Goal: Check status

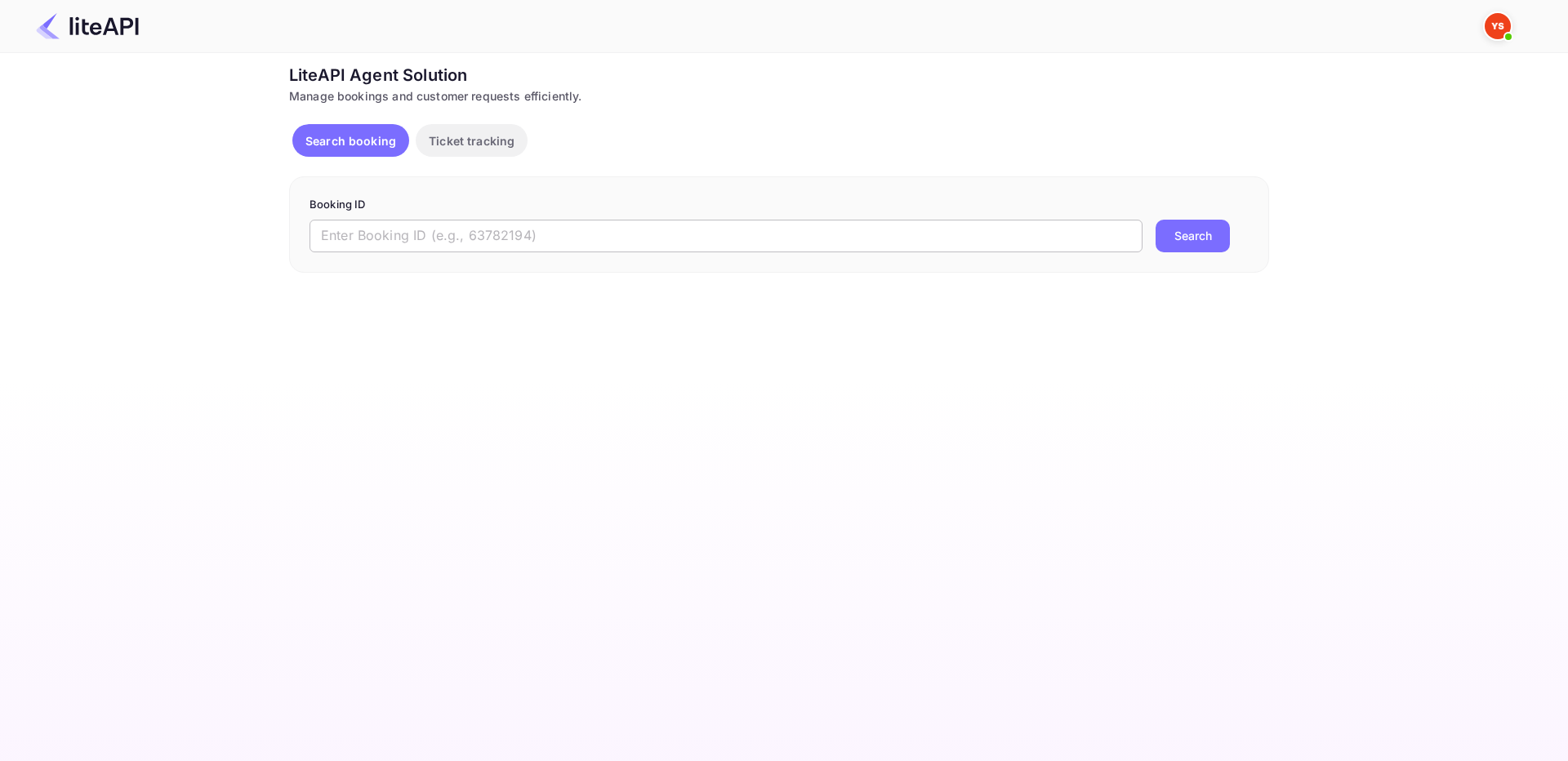
drag, startPoint x: 600, startPoint y: 224, endPoint x: 597, endPoint y: 237, distance: 13.3
click at [599, 233] on input "text" at bounding box center [725, 236] width 833 height 33
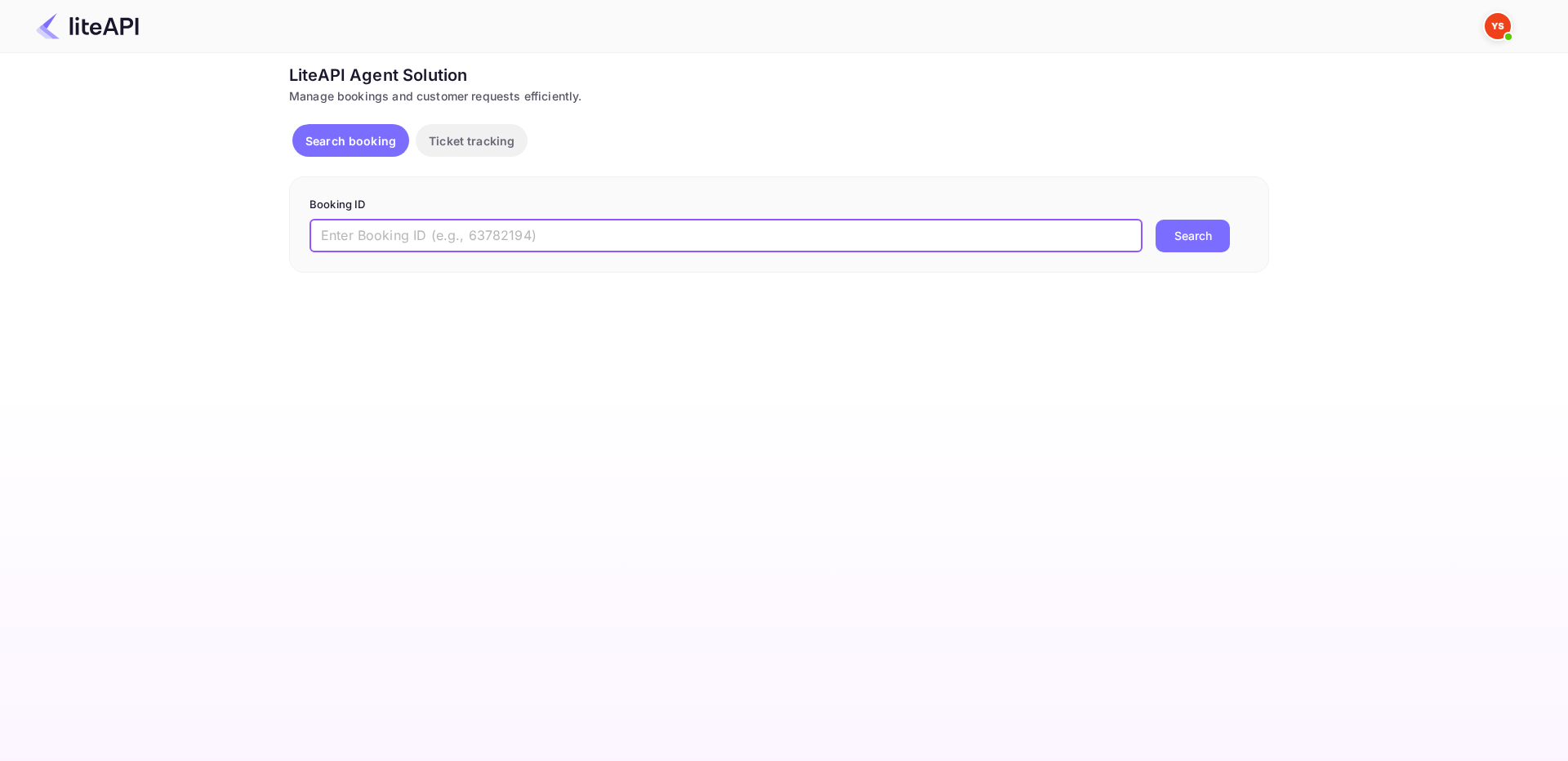
drag, startPoint x: 610, startPoint y: 253, endPoint x: 752, endPoint y: 262, distance: 142.3
click at [612, 251] on input "text" at bounding box center [725, 236] width 833 height 33
paste input "9111047"
type input "9111047"
click at [1288, 233] on div "Ticket Affiliate URL [URL][DOMAIN_NAME] Business partner name Nuitee Travel Cus…" at bounding box center [778, 168] width 1519 height 210
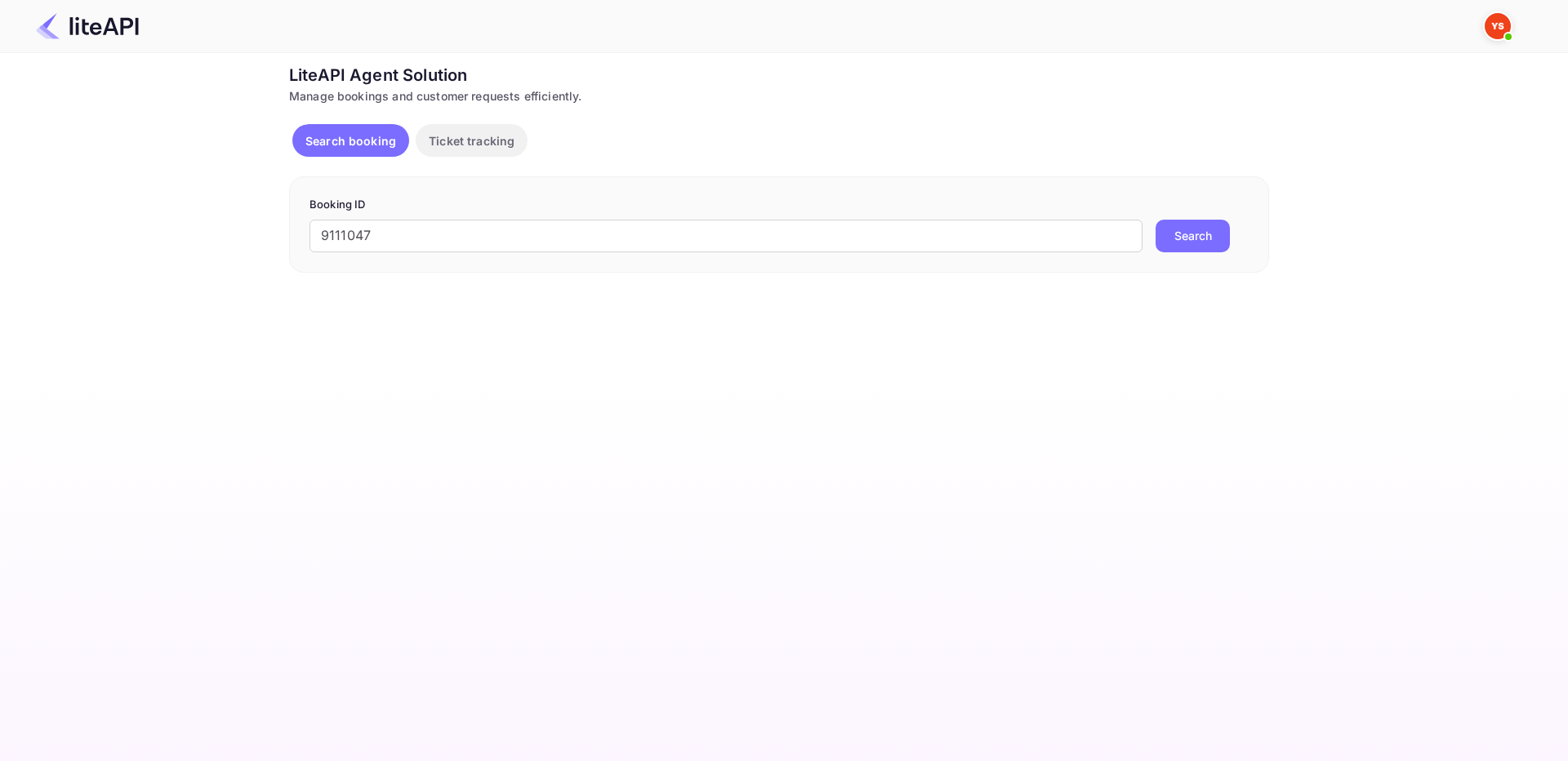
click at [1218, 231] on button "Search" at bounding box center [1192, 236] width 74 height 33
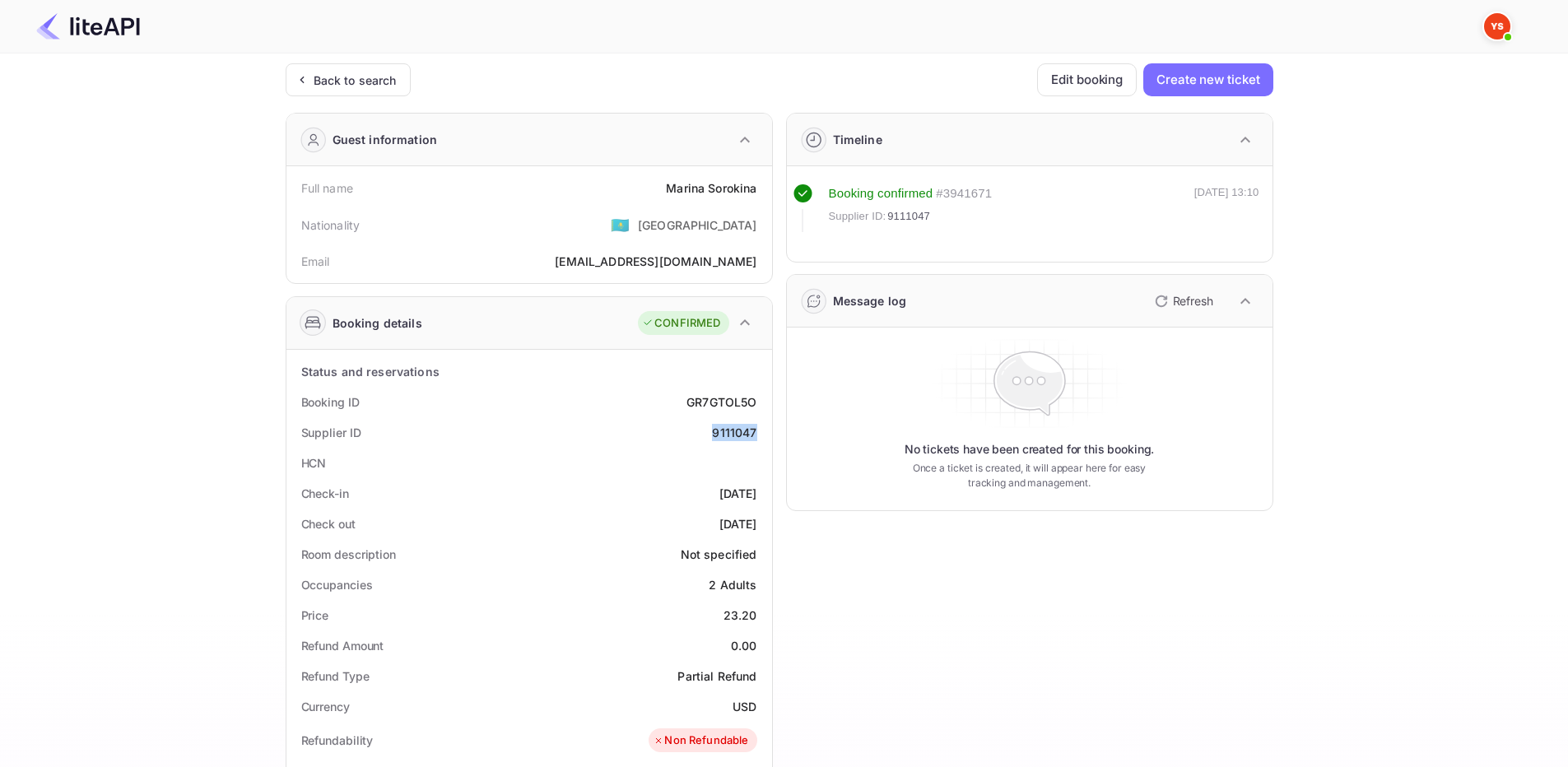
click at [764, 428] on div "Supplier ID 9111047" at bounding box center [529, 431] width 472 height 30
copy div "9111047"
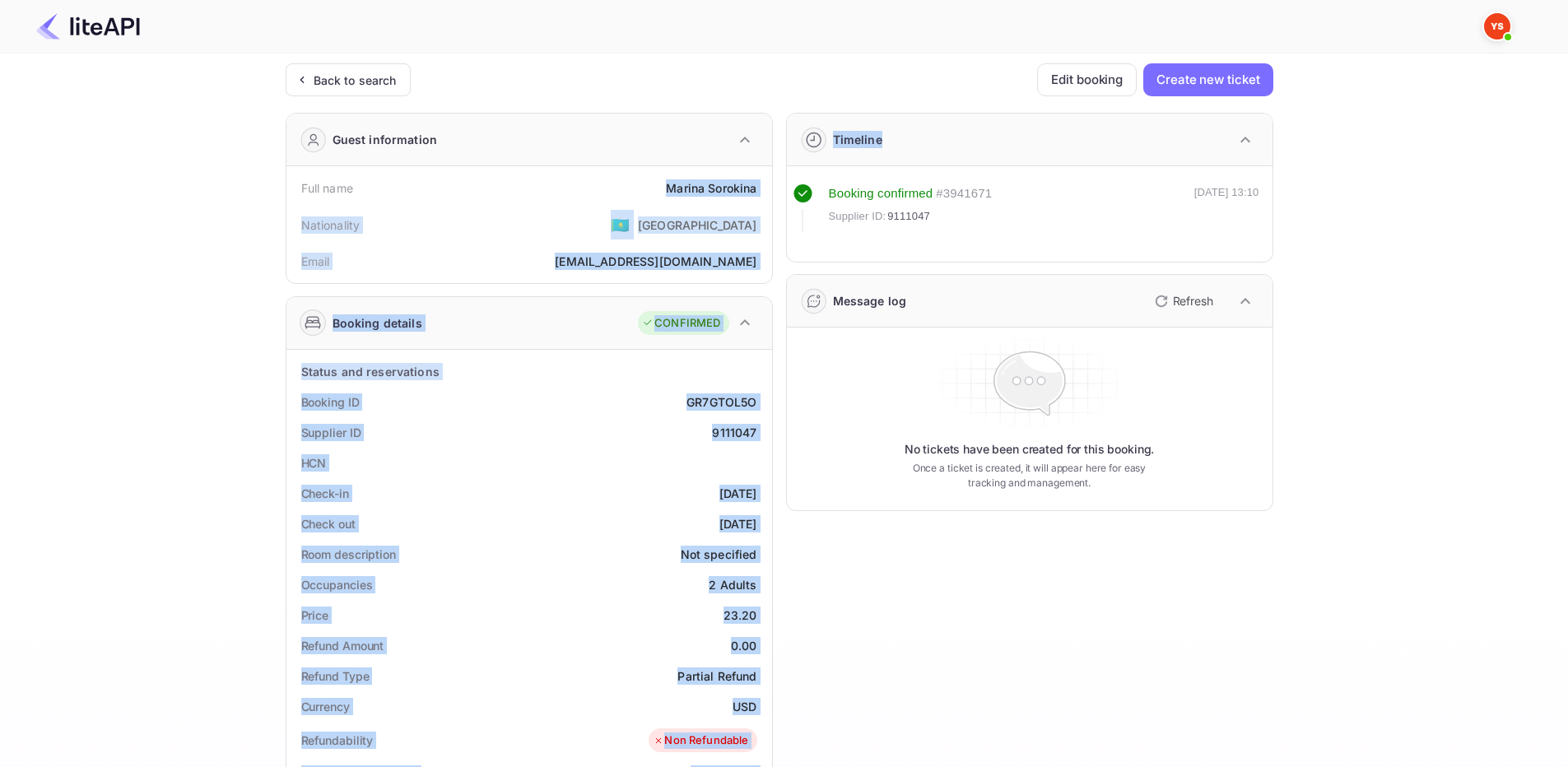
drag, startPoint x: 657, startPoint y: 181, endPoint x: 770, endPoint y: 194, distance: 113.7
click at [775, 194] on div "Guest information Full name [PERSON_NAME] Nationality 🇰🇿 [DEMOGRAPHIC_DATA] Ema…" at bounding box center [773, 669] width 1001 height 1139
click at [751, 186] on div "[PERSON_NAME]" at bounding box center [711, 188] width 91 height 17
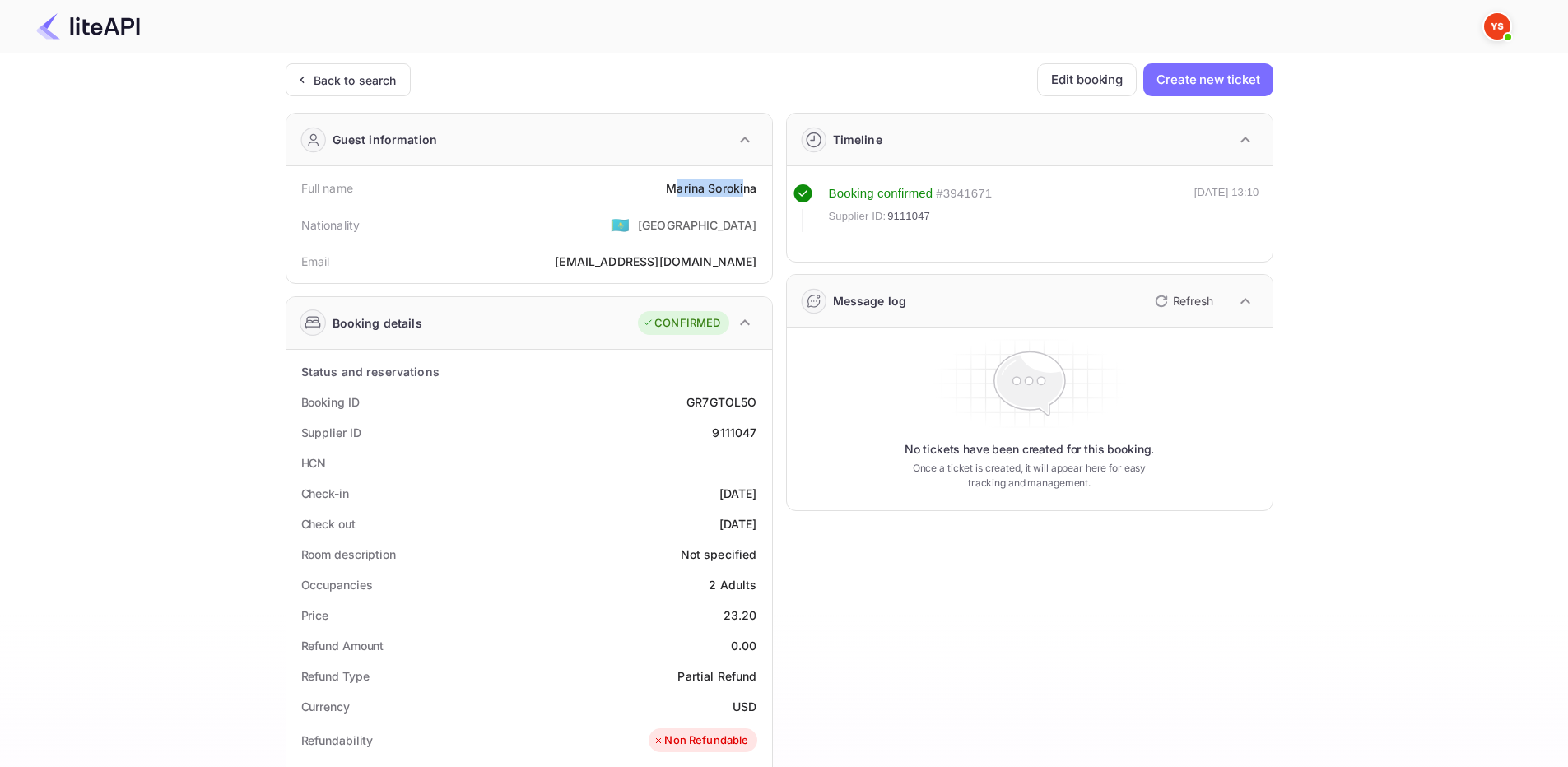
drag, startPoint x: 673, startPoint y: 176, endPoint x: 747, endPoint y: 180, distance: 74.1
click at [747, 180] on div "Full name [PERSON_NAME]" at bounding box center [529, 188] width 472 height 30
drag, startPoint x: 645, startPoint y: 192, endPoint x: 654, endPoint y: 191, distance: 9.1
click at [646, 192] on div "Full name [PERSON_NAME]" at bounding box center [529, 188] width 472 height 30
drag, startPoint x: 657, startPoint y: 189, endPoint x: 763, endPoint y: 191, distance: 106.0
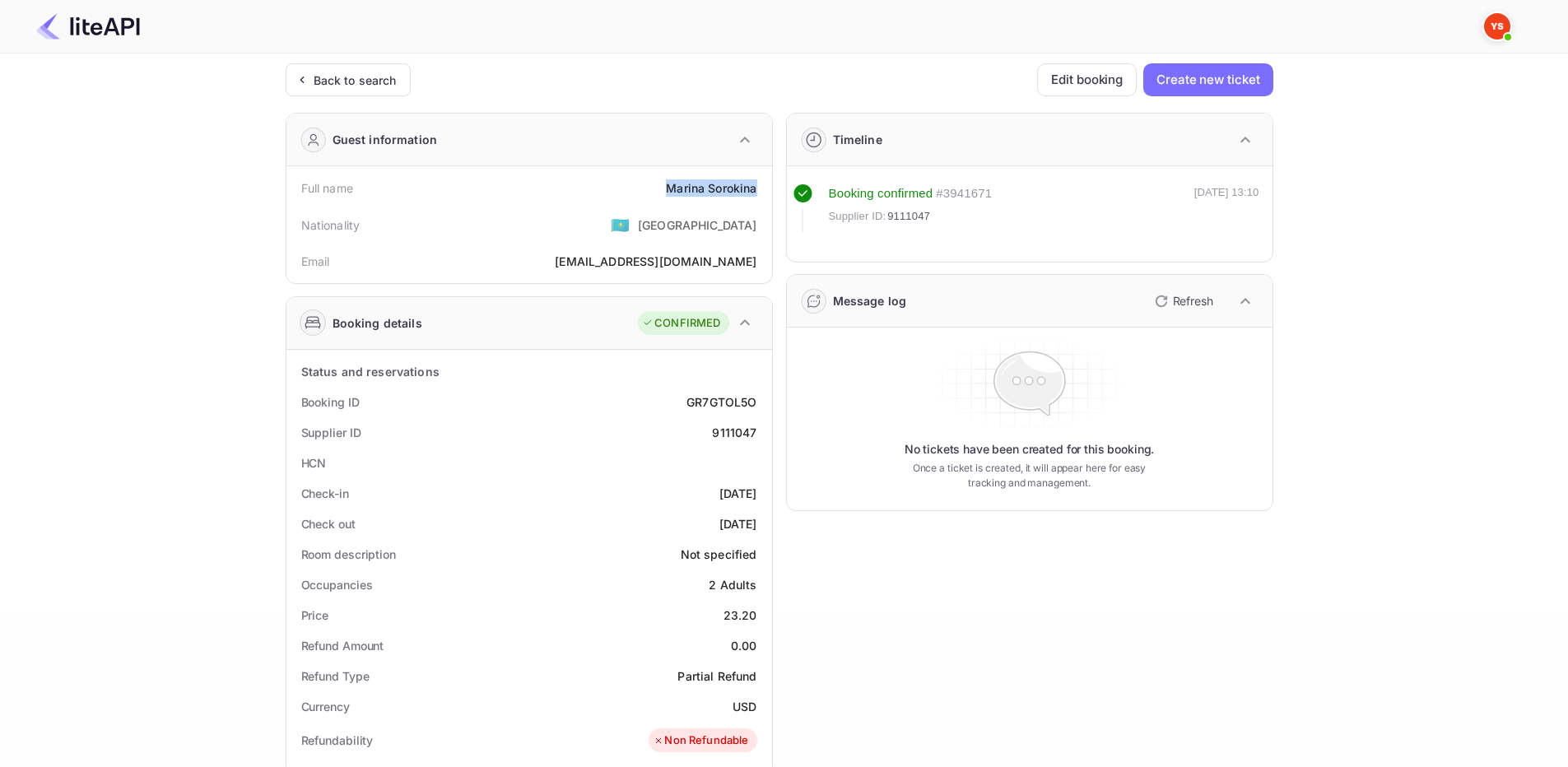
click at [763, 191] on div "Full name [PERSON_NAME]" at bounding box center [529, 188] width 472 height 30
copy div "[PERSON_NAME]"
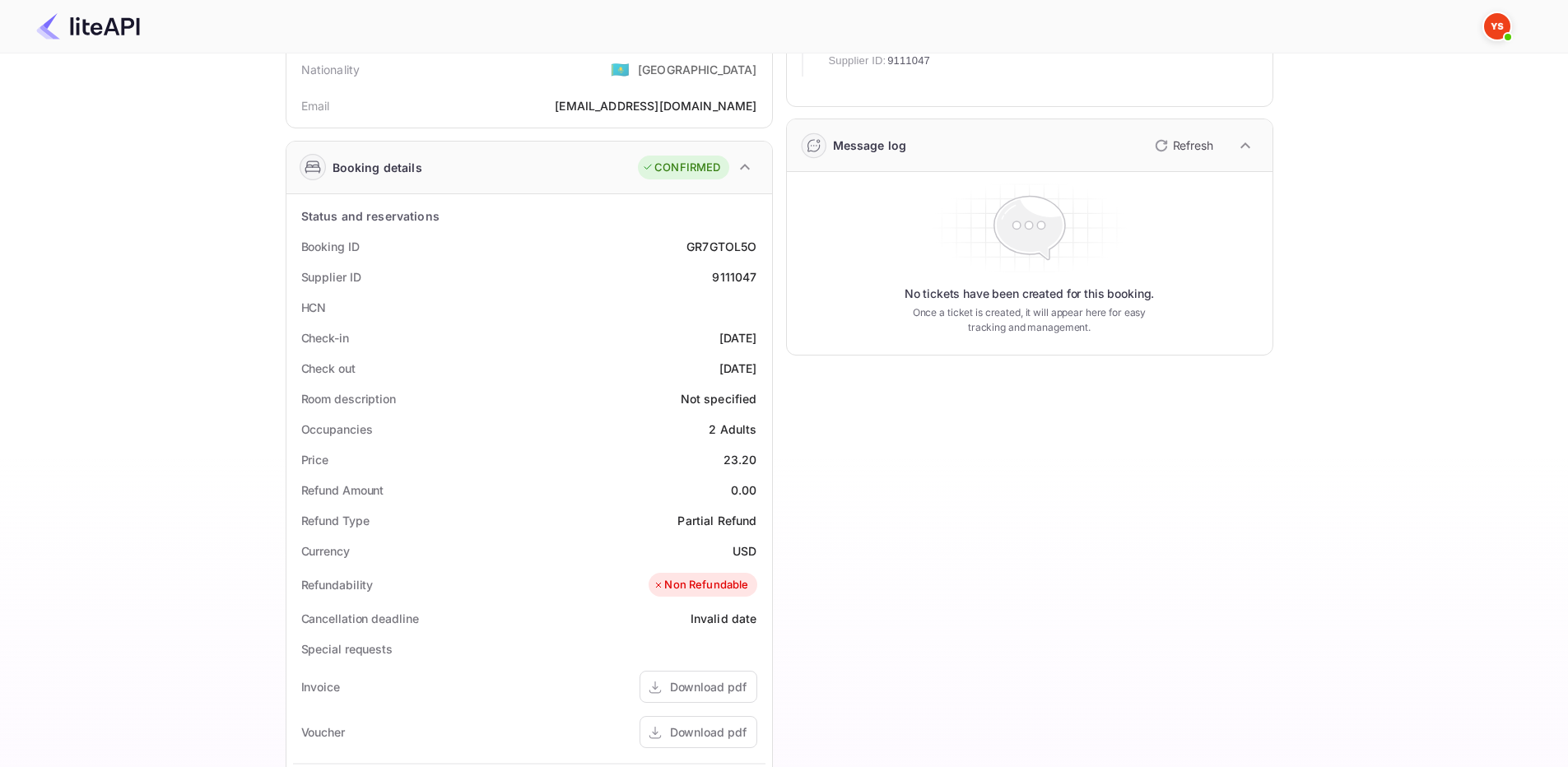
scroll to position [164, 0]
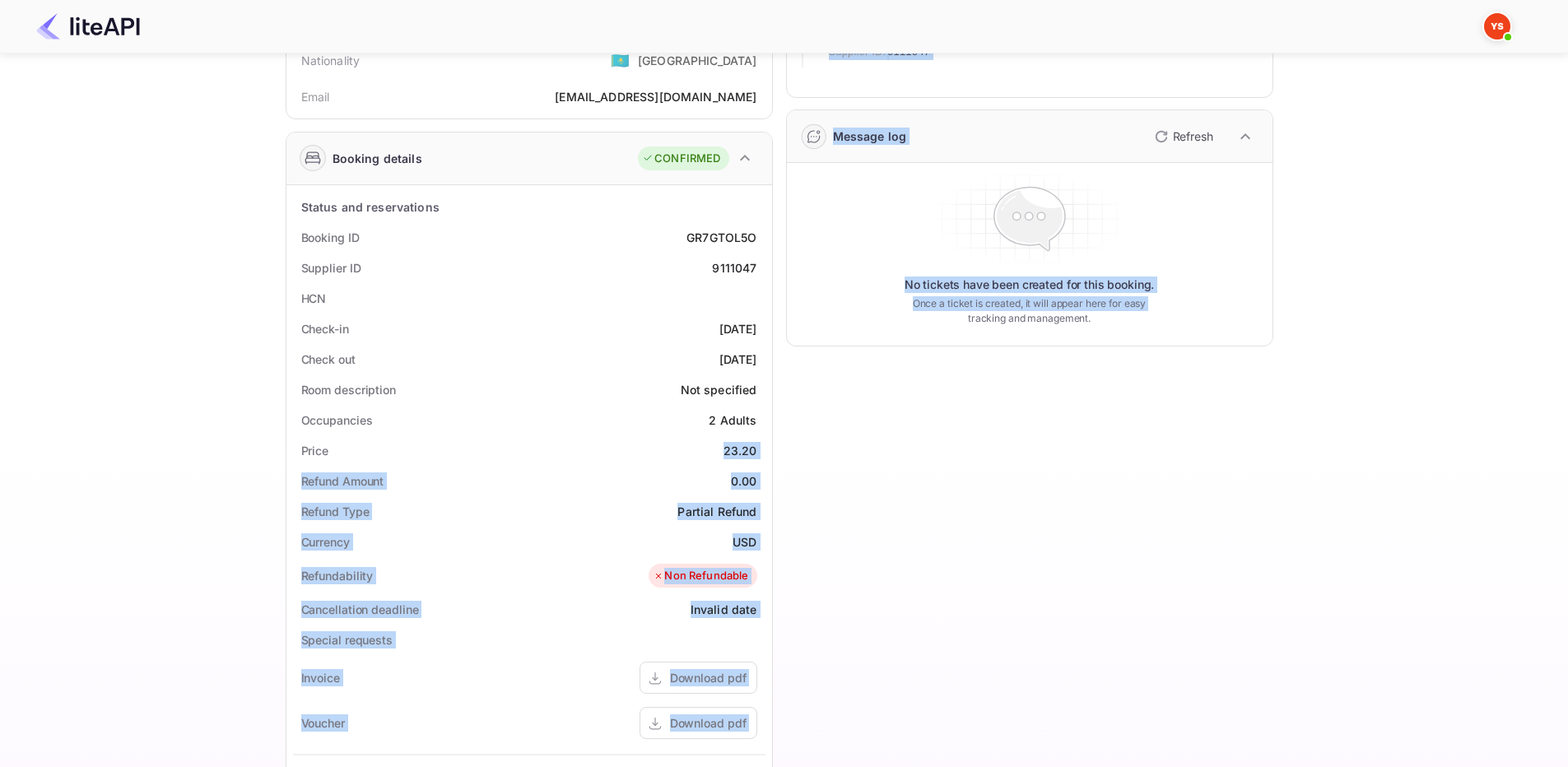
drag, startPoint x: 759, startPoint y: 445, endPoint x: 782, endPoint y: 449, distance: 23.3
click at [782, 449] on div "Guest information Full name [PERSON_NAME] Nationality 🇰🇿 [DEMOGRAPHIC_DATA] Ema…" at bounding box center [773, 505] width 1001 height 1139
click at [739, 456] on div "23.20" at bounding box center [740, 451] width 34 height 17
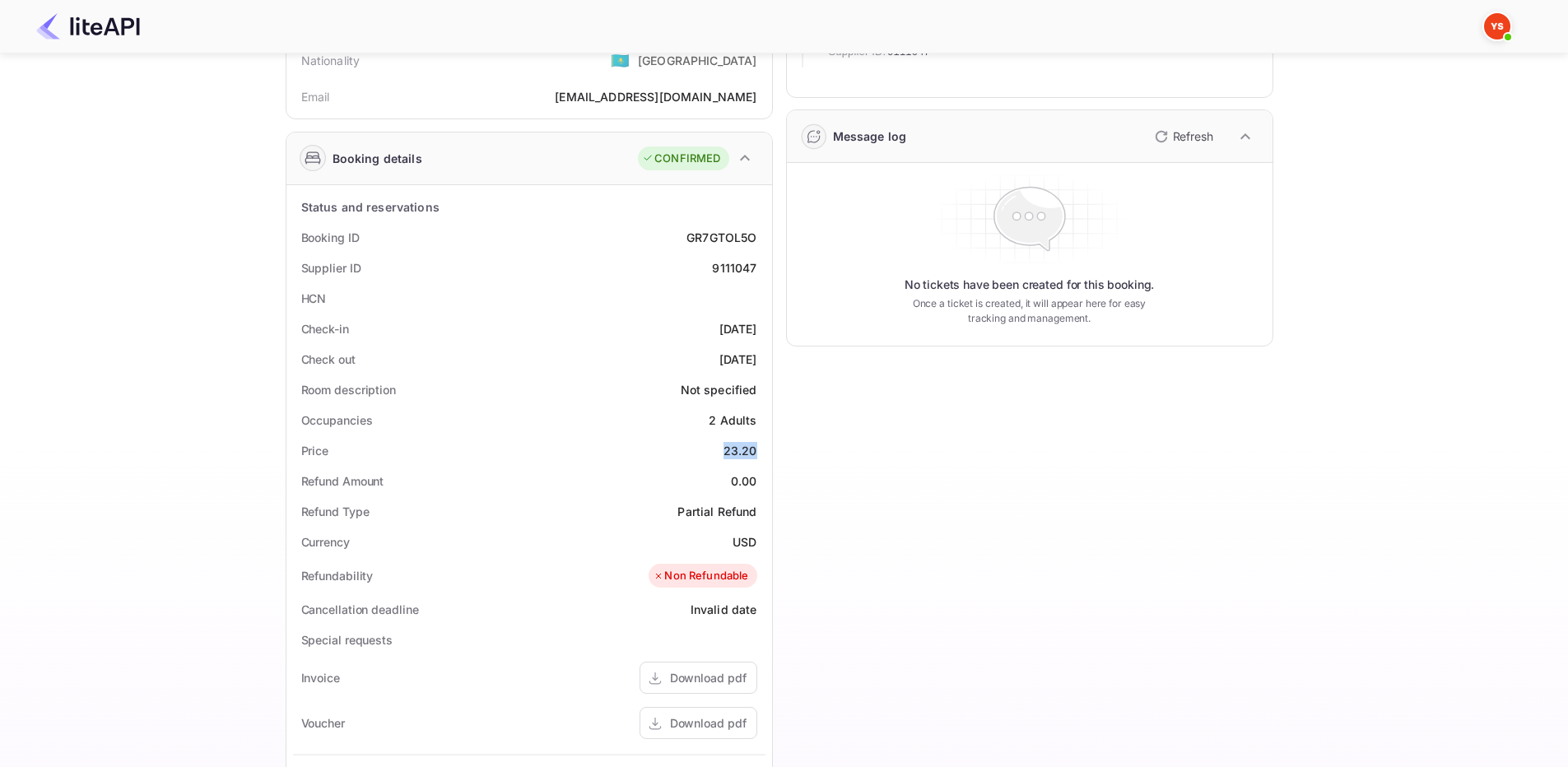
drag, startPoint x: 726, startPoint y: 452, endPoint x: 765, endPoint y: 445, distance: 39.6
click at [765, 445] on div "Status and reservations Booking ID GR7GTOL5O Supplier ID 9111047 HCN Check-in […" at bounding box center [529, 623] width 486 height 876
copy div "23.20"
